Goal: Task Accomplishment & Management: Manage account settings

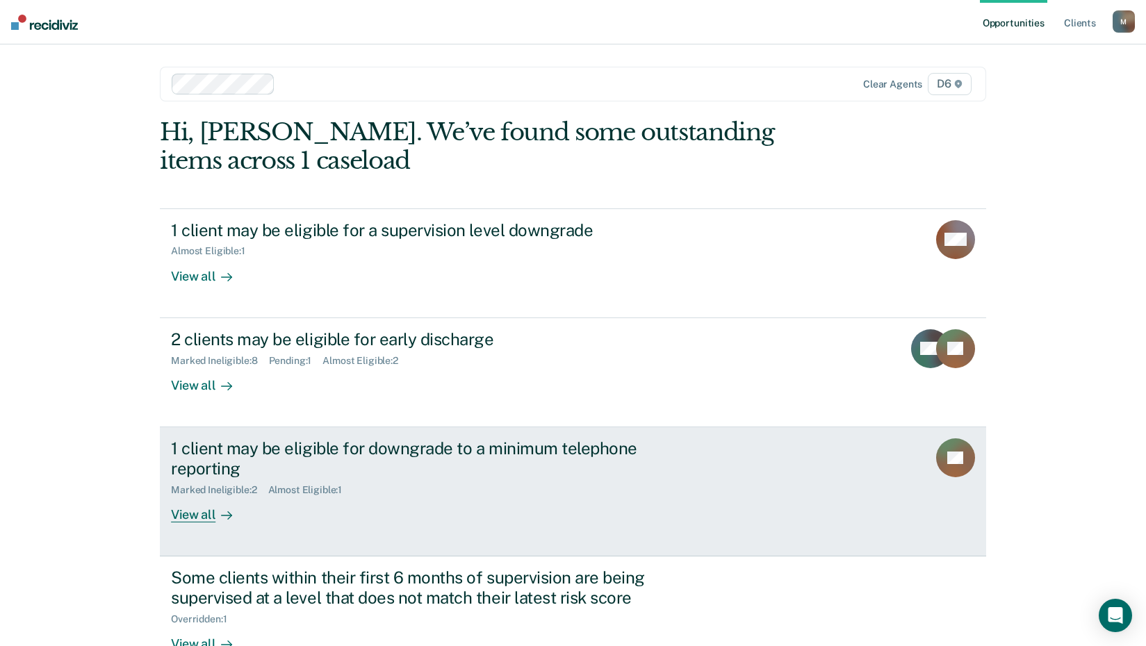
click at [185, 516] on div "View all" at bounding box center [210, 509] width 78 height 27
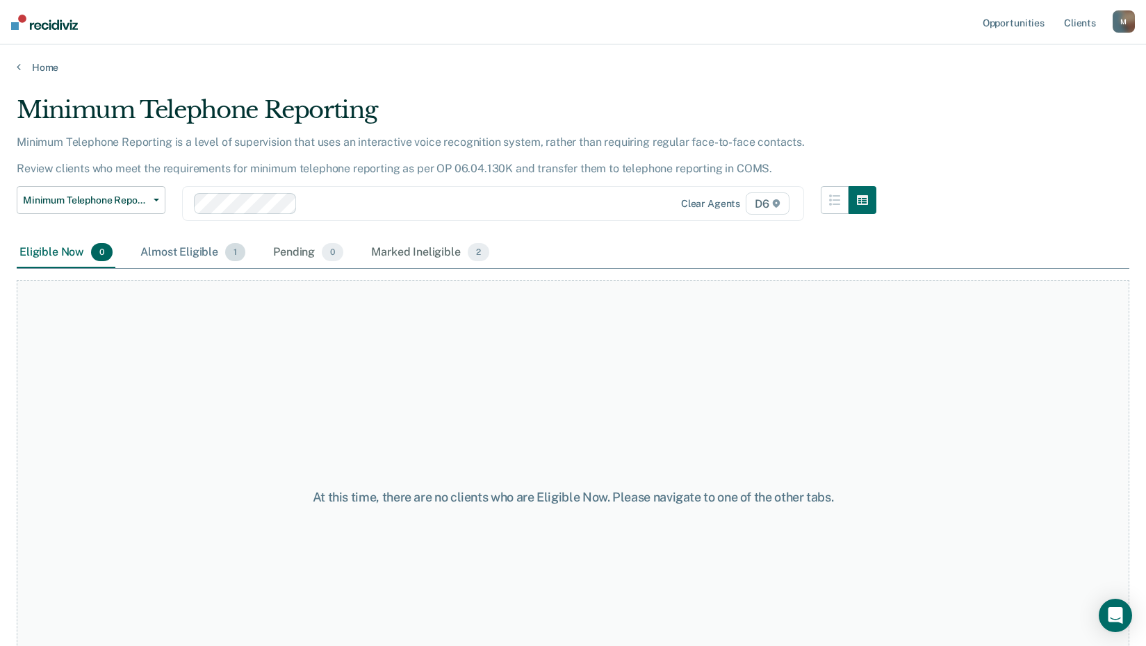
click at [187, 252] on div "Almost Eligible 1" at bounding box center [193, 253] width 111 height 31
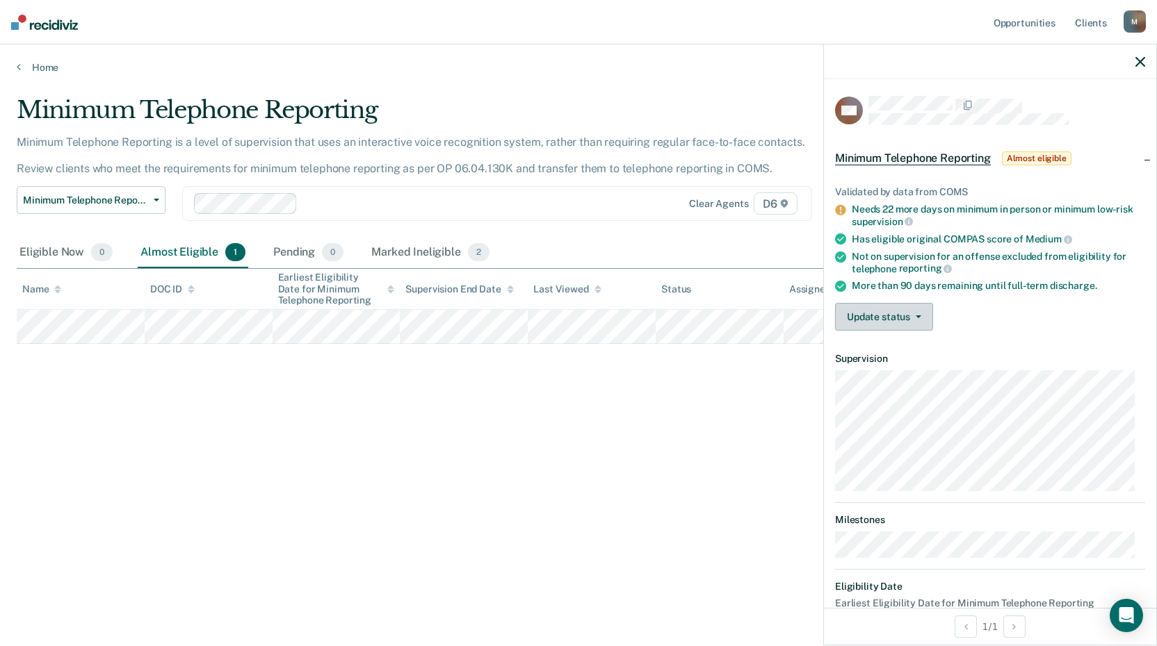
click at [907, 311] on button "Update status" at bounding box center [884, 317] width 98 height 28
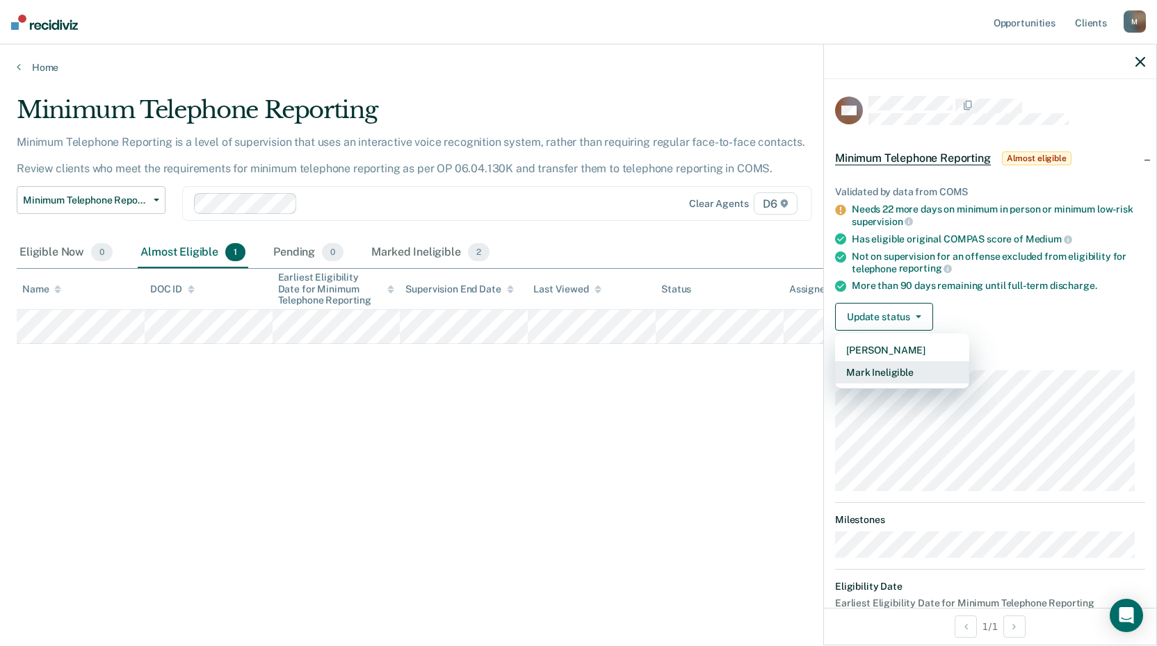
click at [860, 373] on button "Mark Ineligible" at bounding box center [902, 372] width 134 height 22
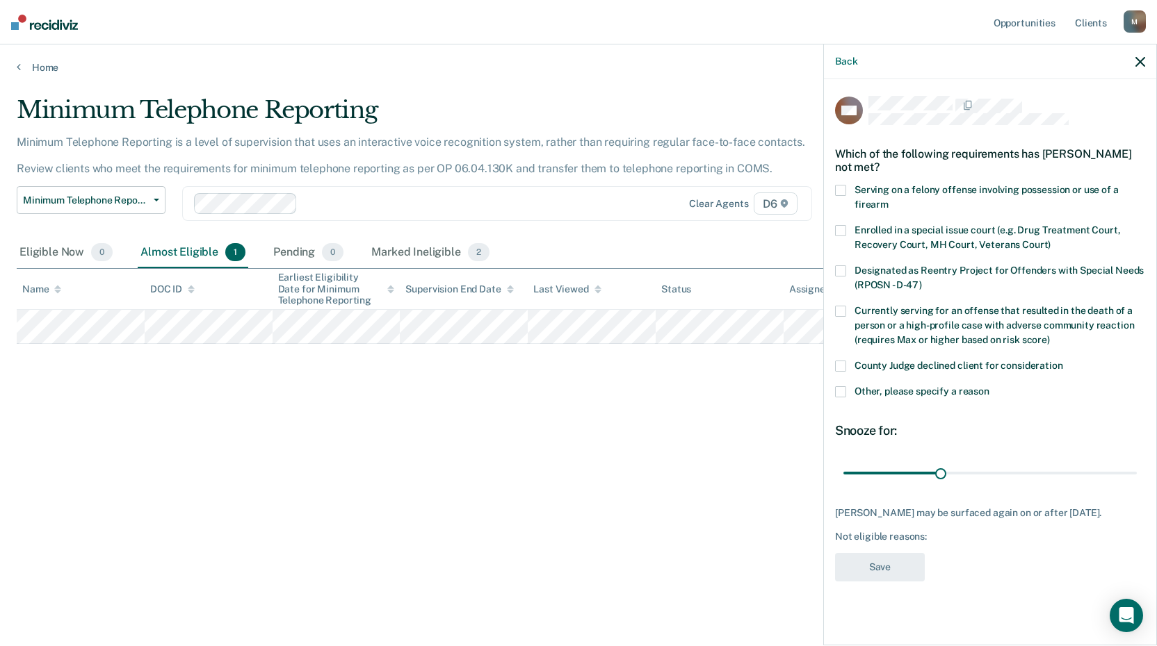
click at [840, 365] on span at bounding box center [840, 366] width 11 height 11
click at [1063, 361] on input "County Judge declined client for consideration" at bounding box center [1063, 361] width 0 height 0
click at [882, 562] on button "Save" at bounding box center [880, 567] width 90 height 28
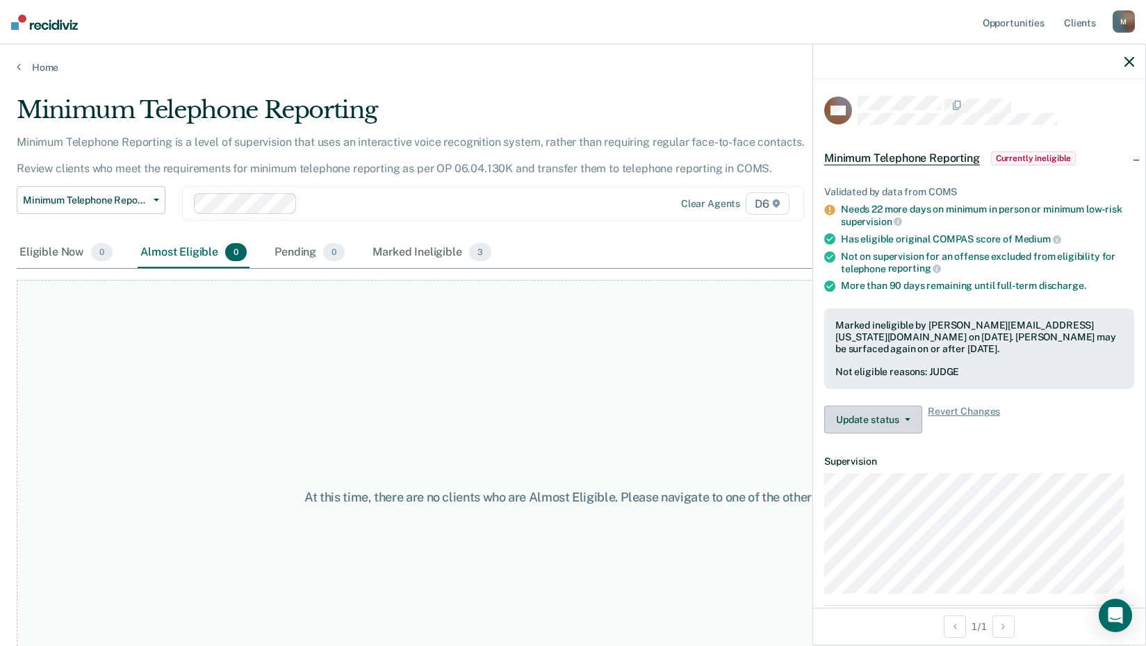
click at [888, 420] on button "Update status" at bounding box center [873, 420] width 98 height 28
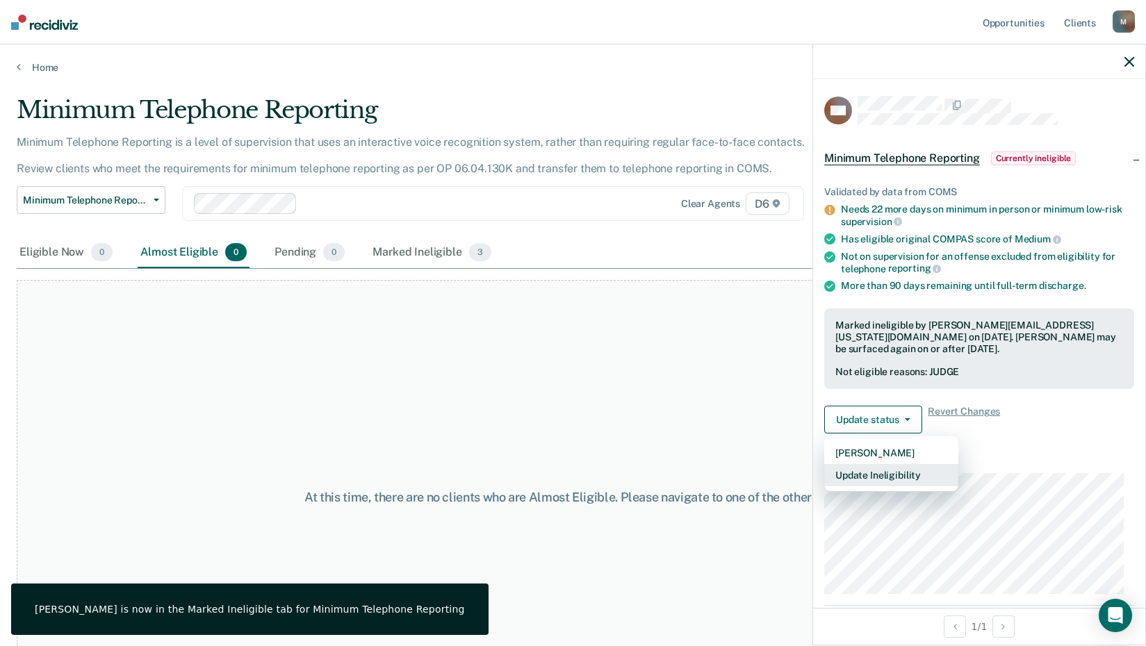
click at [873, 475] on button "Update Ineligibility" at bounding box center [891, 475] width 134 height 22
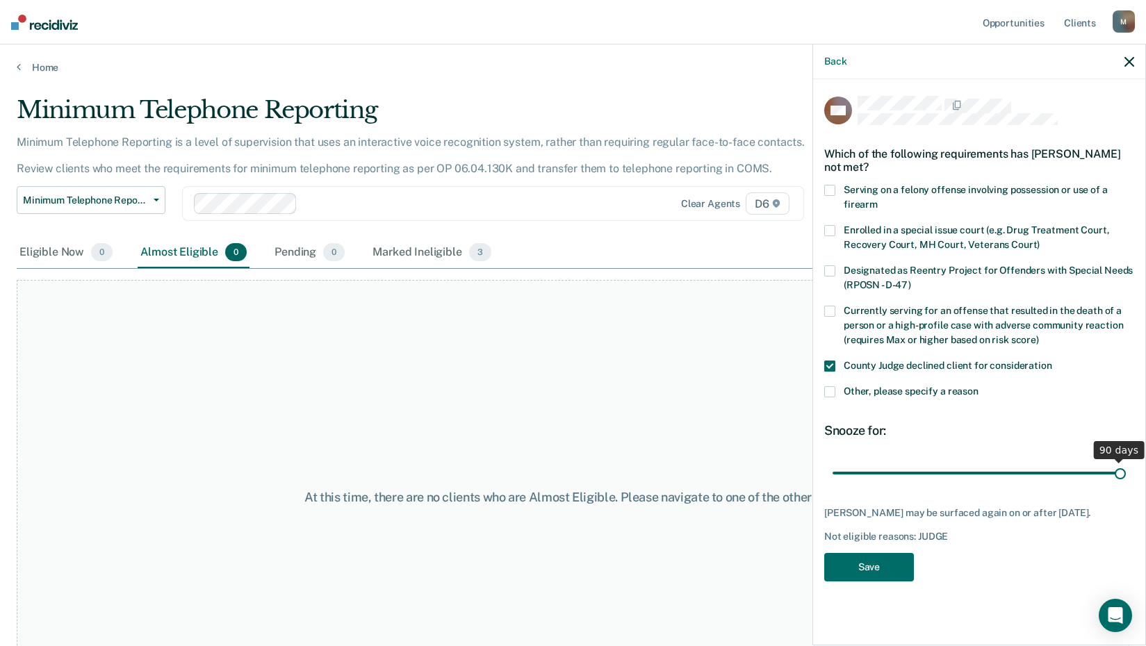
drag, startPoint x: 930, startPoint y: 473, endPoint x: 1142, endPoint y: 466, distance: 212.1
type input "90"
click at [1126, 466] on input "range" at bounding box center [979, 473] width 293 height 24
click at [874, 570] on button "Save" at bounding box center [869, 567] width 90 height 28
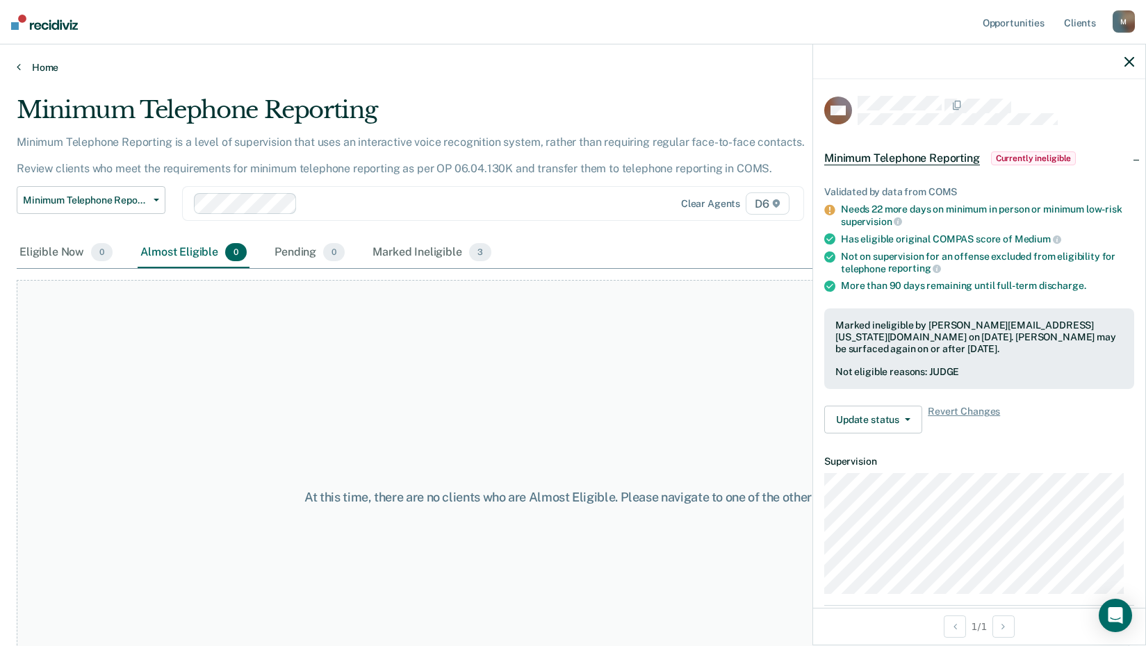
click at [19, 69] on icon at bounding box center [19, 66] width 4 height 11
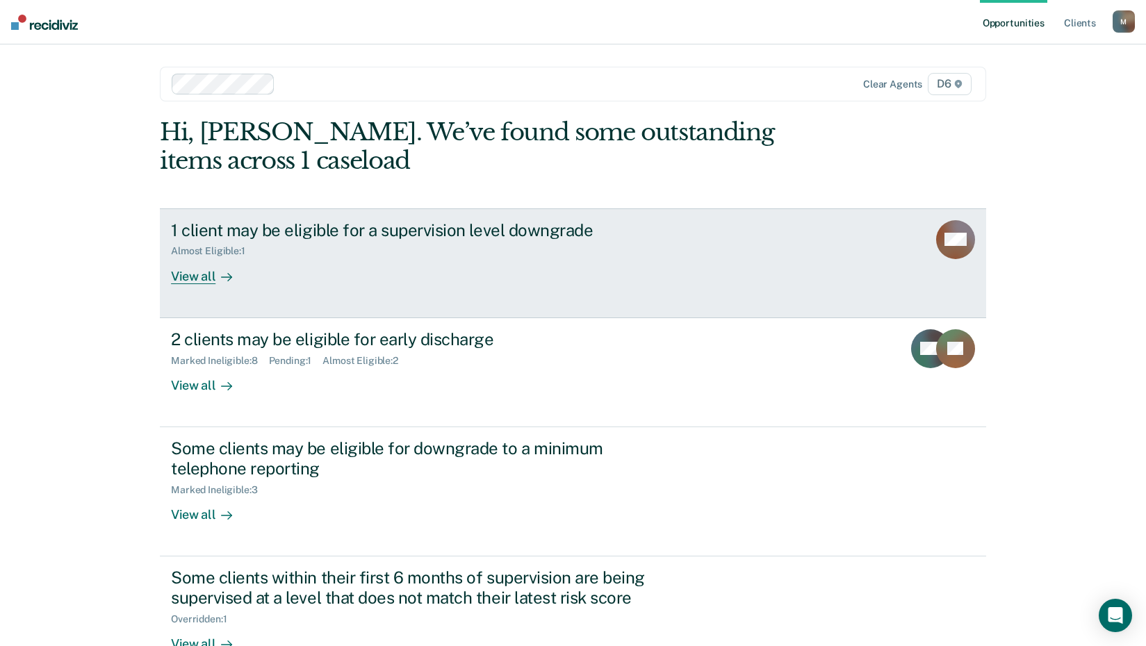
click at [179, 277] on div "View all" at bounding box center [210, 270] width 78 height 27
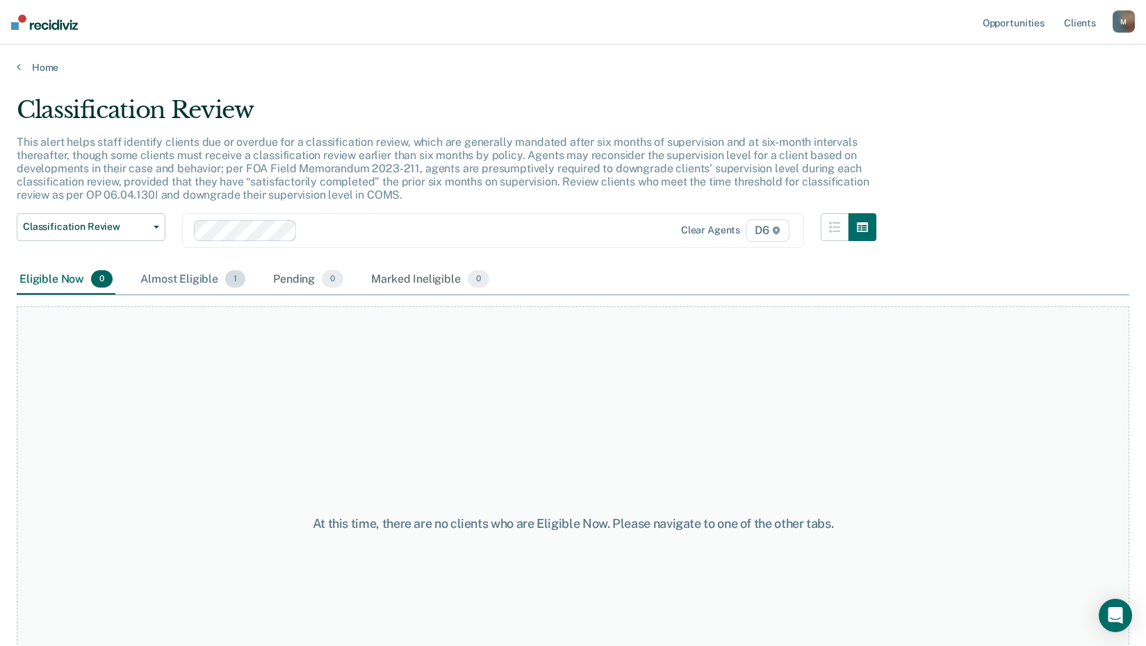
click at [204, 279] on div "Almost Eligible 1" at bounding box center [193, 280] width 111 height 31
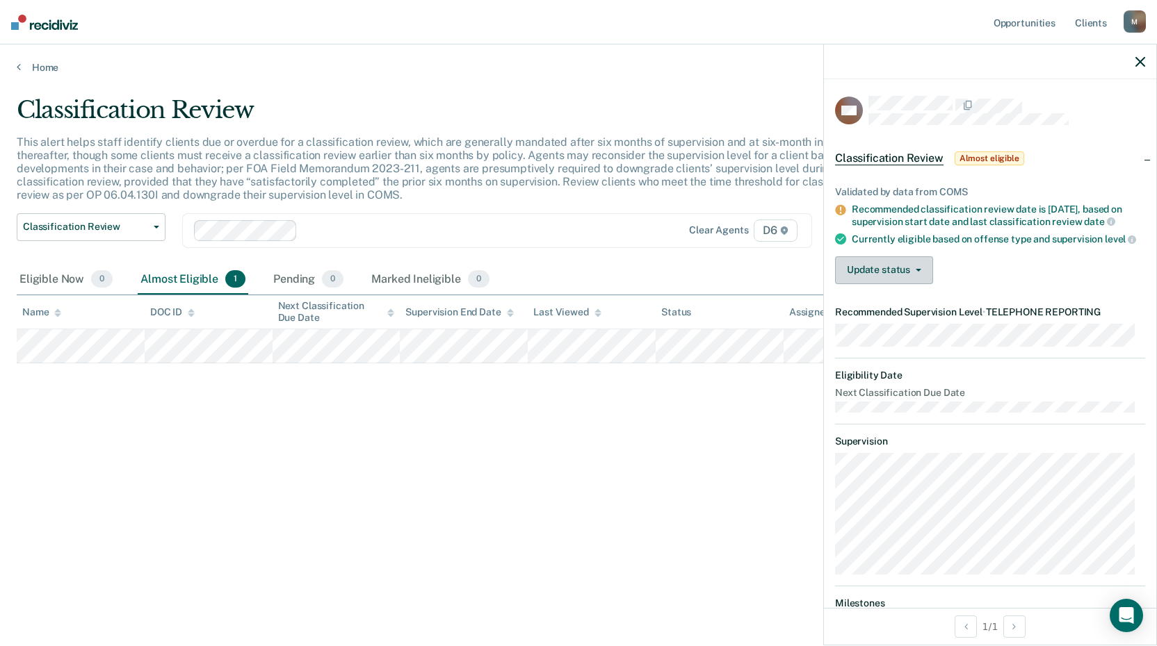
click at [891, 279] on button "Update status" at bounding box center [884, 270] width 98 height 28
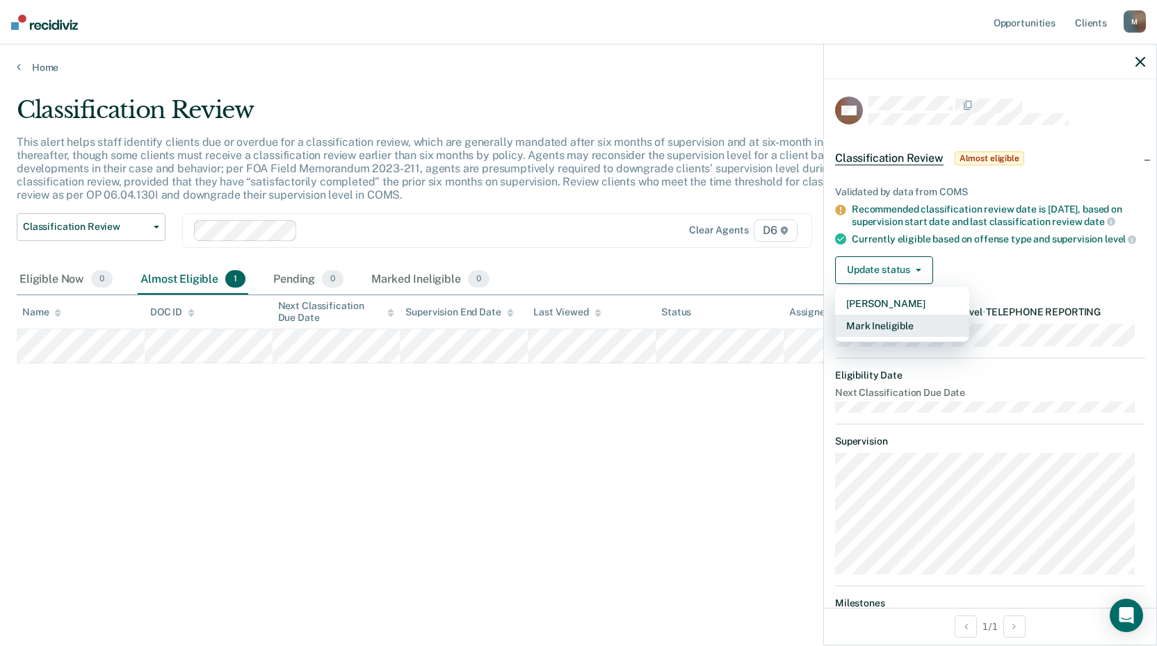
click at [864, 334] on button "Mark Ineligible" at bounding box center [902, 326] width 134 height 22
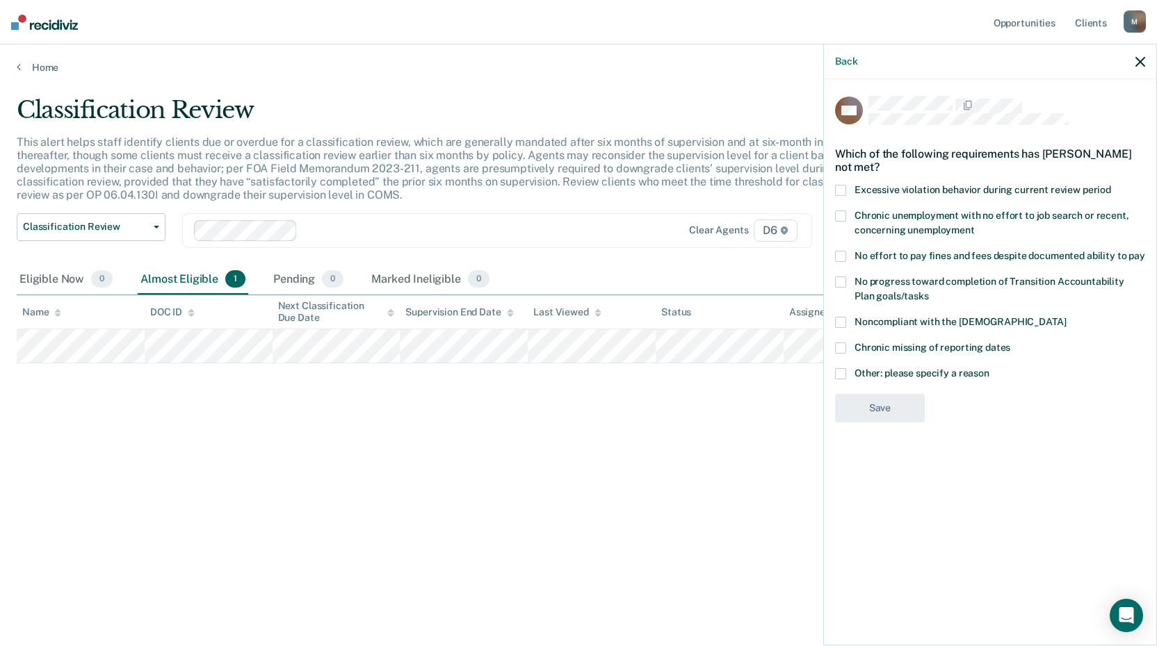
click at [841, 371] on span at bounding box center [840, 373] width 11 height 11
click at [989, 368] on input "Other: please specify a reason" at bounding box center [989, 368] width 0 height 0
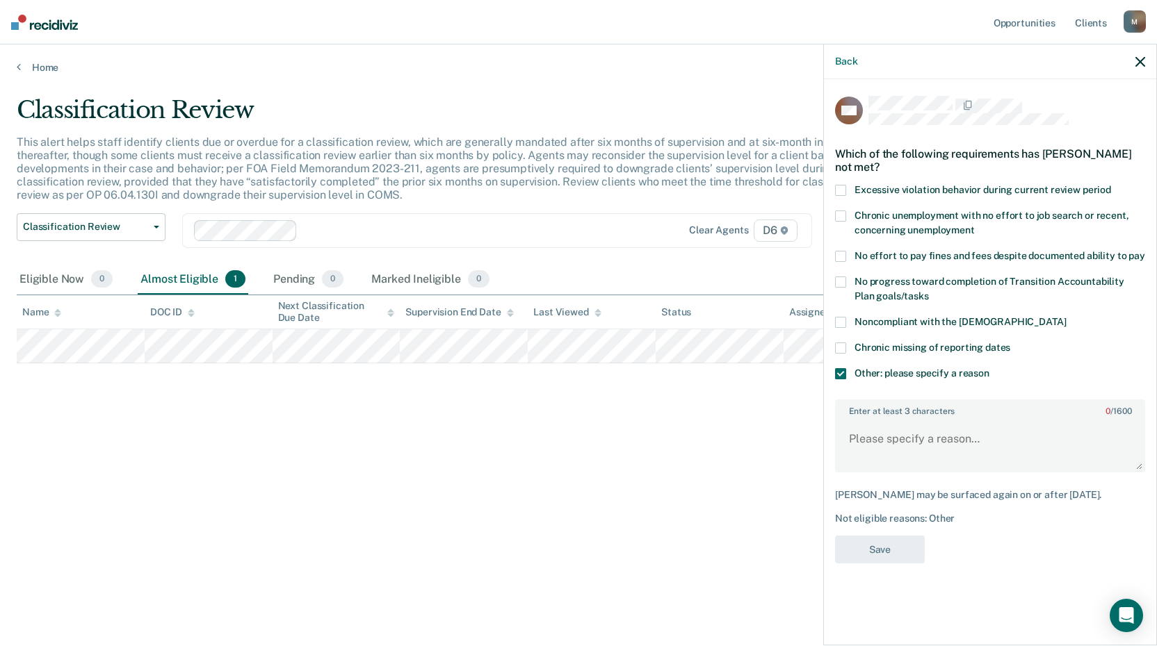
click at [1146, 63] on div "Back" at bounding box center [990, 61] width 332 height 35
click at [1136, 60] on icon "button" at bounding box center [1140, 62] width 10 height 10
